Goal: Find specific page/section: Find specific page/section

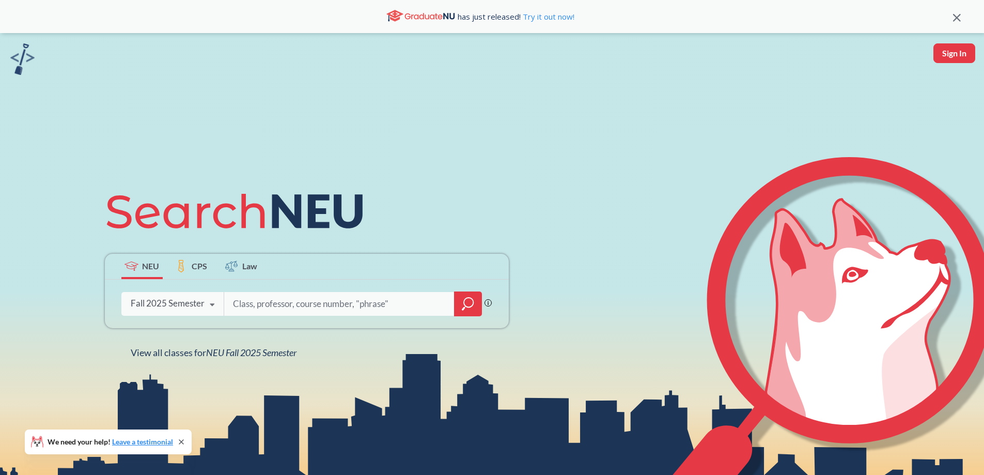
click at [165, 299] on div "Fall 2025 Semester" at bounding box center [168, 302] width 74 height 11
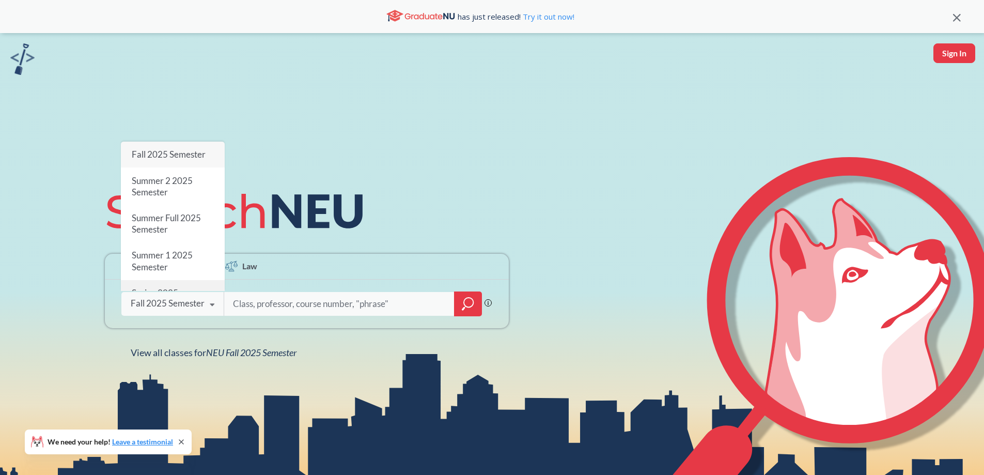
click at [167, 287] on span "Spring 2025 Semester" at bounding box center [154, 298] width 46 height 22
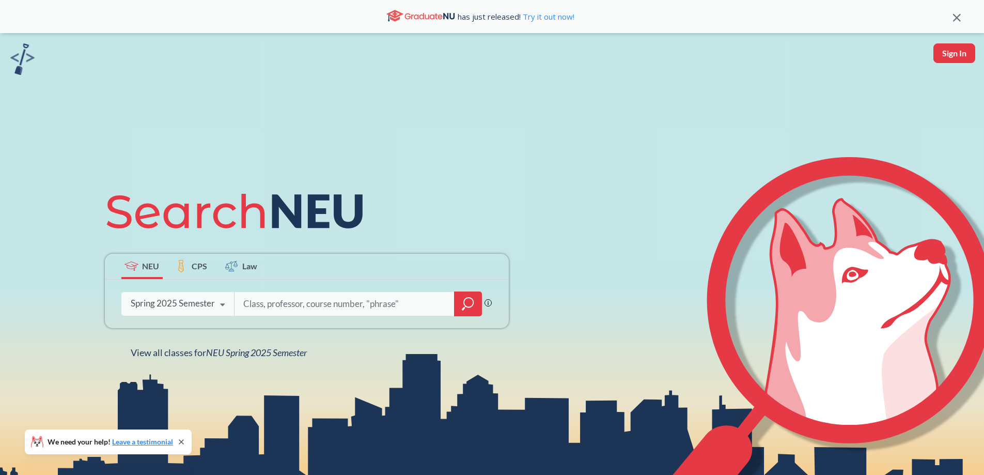
click at [281, 305] on input "search" at bounding box center [344, 304] width 204 height 22
type input "5692"
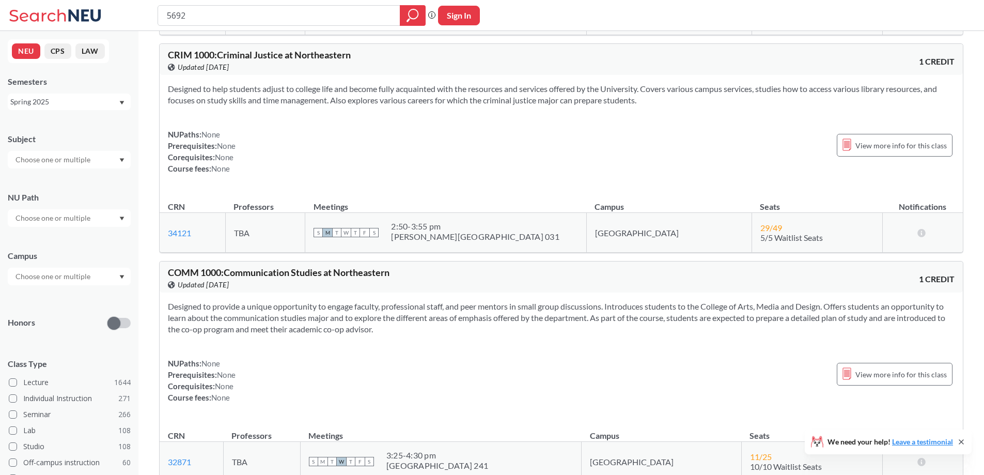
scroll to position [361, 0]
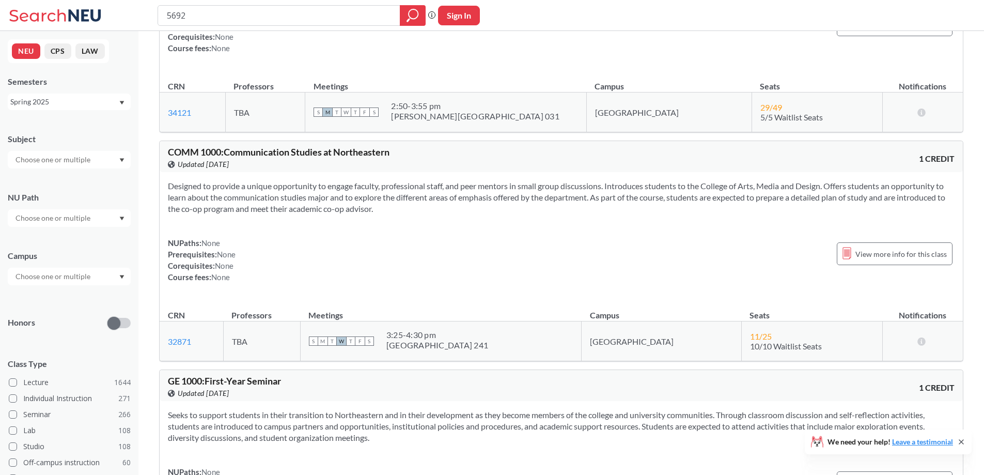
click at [165, 17] on div "5692" at bounding box center [291, 15] width 268 height 21
click at [168, 19] on input "5692" at bounding box center [279, 16] width 227 height 18
type input "CHME5692"
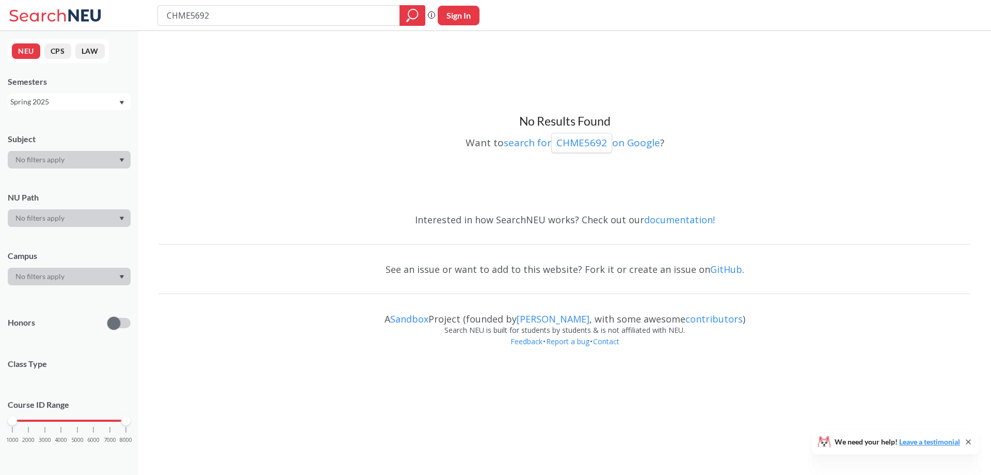
click at [192, 15] on input "CHME5692" at bounding box center [279, 16] width 227 height 18
drag, startPoint x: 194, startPoint y: 14, endPoint x: 189, endPoint y: 21, distance: 8.1
click at [193, 16] on input "CHME5692" at bounding box center [279, 16] width 227 height 18
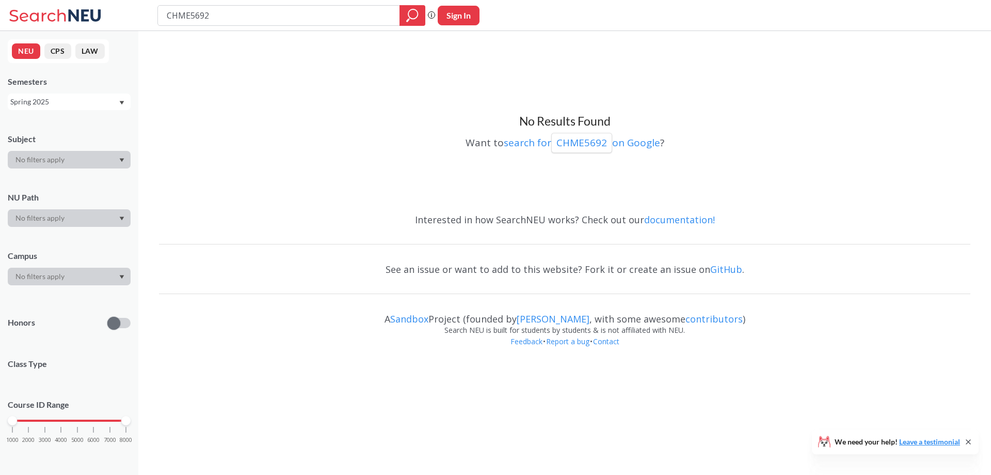
click at [191, 18] on input "CHME5692" at bounding box center [279, 16] width 227 height 18
type input "CHME 5692"
click at [420, 11] on div at bounding box center [413, 15] width 26 height 21
